Goal: Task Accomplishment & Management: Use online tool/utility

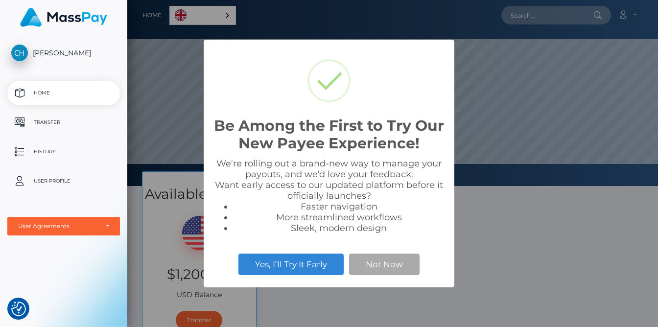
scroll to position [186, 531]
click at [372, 266] on button "Not Now" at bounding box center [384, 265] width 71 height 22
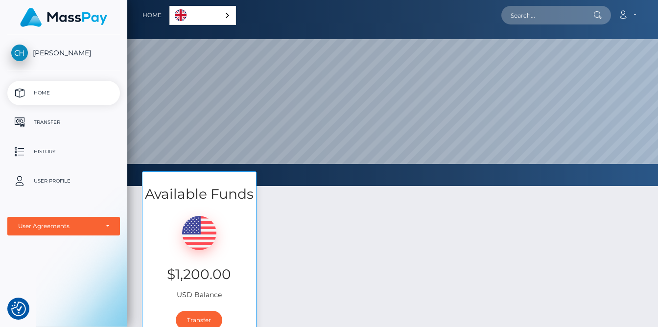
scroll to position [159, 0]
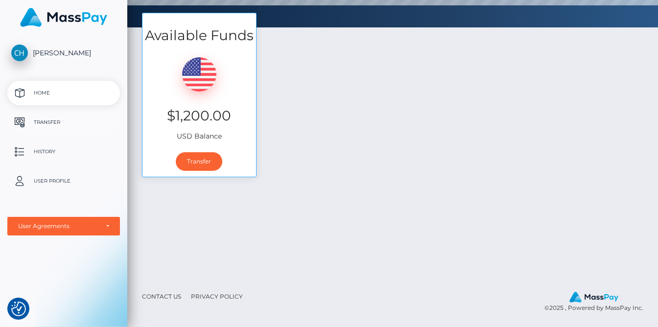
click at [49, 117] on p "Transfer" at bounding box center [63, 122] width 105 height 15
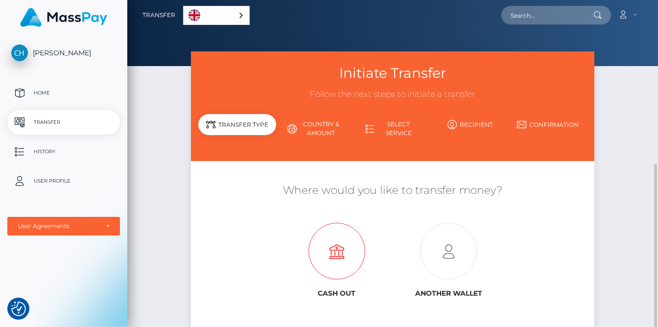
scroll to position [92, 0]
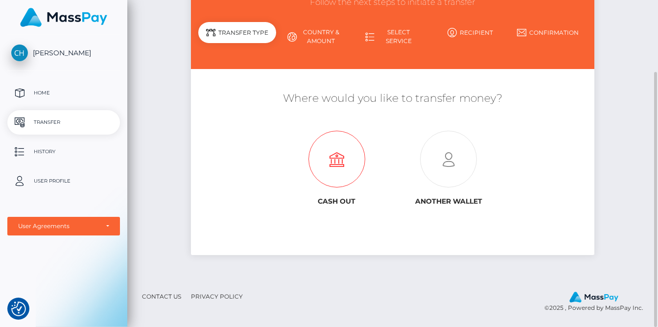
click at [330, 156] on icon at bounding box center [337, 159] width 112 height 57
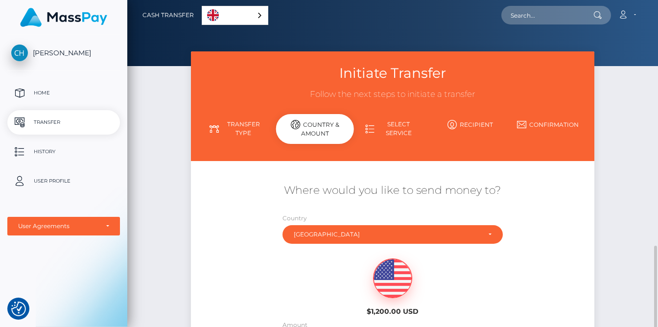
scroll to position [145, 0]
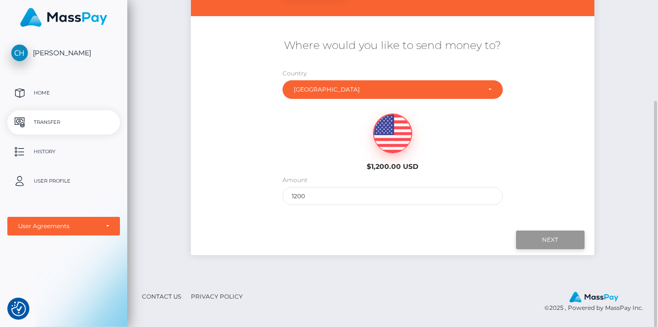
click at [544, 236] on input "Next" at bounding box center [550, 240] width 69 height 19
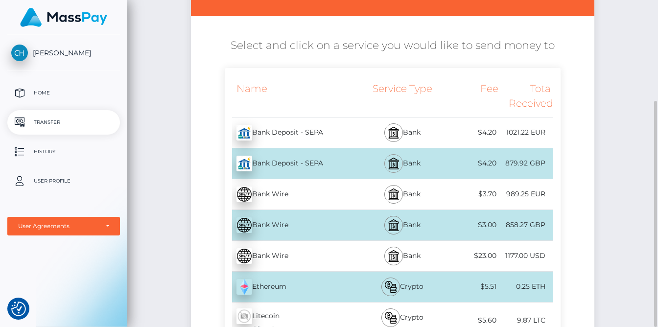
click at [393, 162] on img at bounding box center [394, 164] width 12 height 12
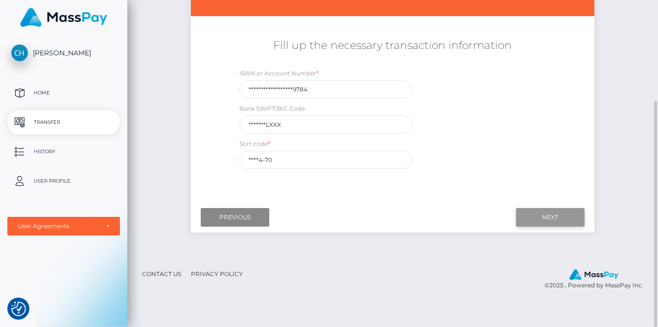
click at [550, 214] on input "Next" at bounding box center [550, 217] width 69 height 19
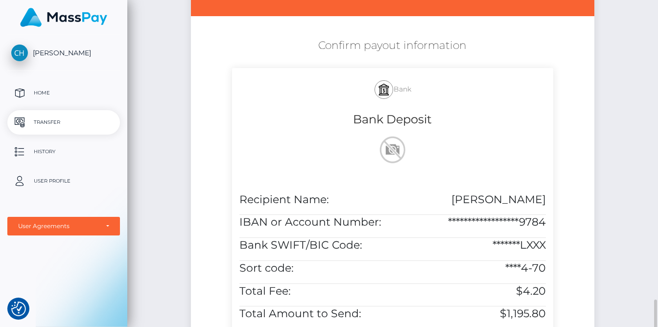
scroll to position [304, 0]
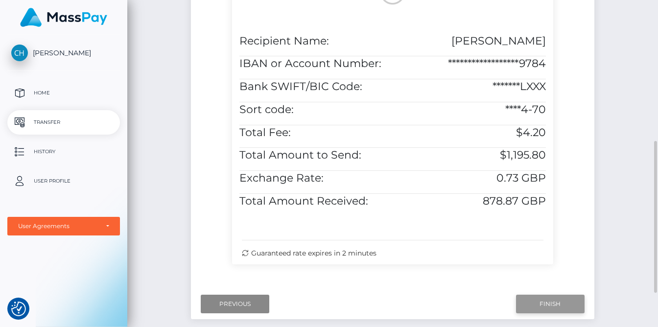
click at [538, 306] on input "Finish" at bounding box center [550, 304] width 69 height 19
